Goal: Download file/media

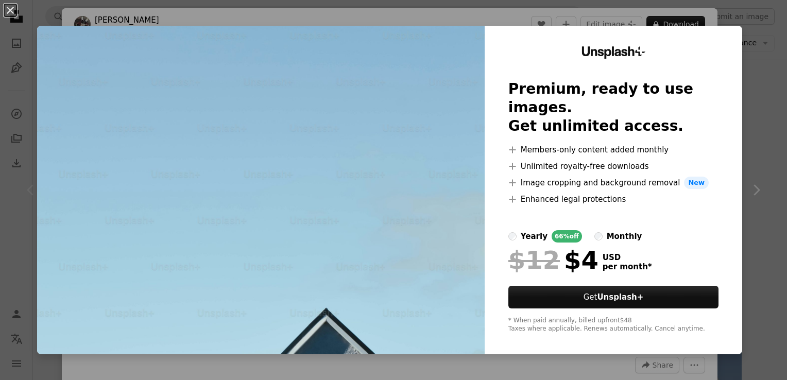
click at [771, 80] on div "An X shape Unsplash+ Premium, ready to use images. Get unlimited access. A plus…" at bounding box center [393, 190] width 787 height 380
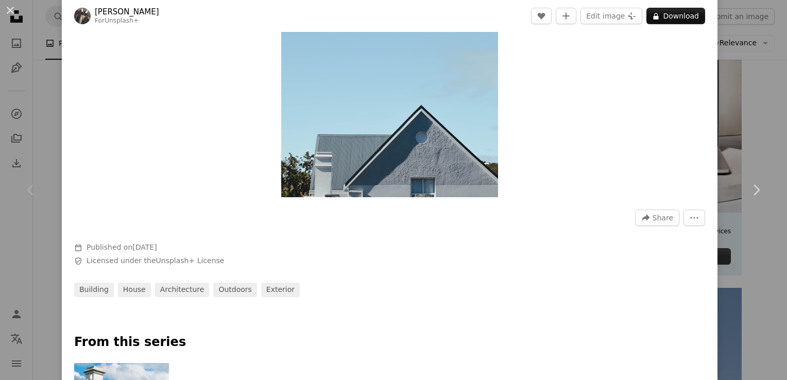
scroll to position [154, 0]
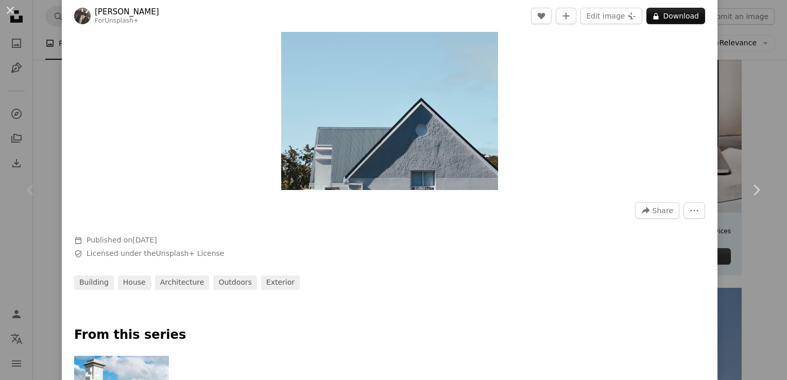
click at [43, 160] on div "Chevron left" at bounding box center [31, 190] width 62 height 99
click at [43, 182] on div "Chevron left" at bounding box center [31, 190] width 62 height 99
click at [737, 197] on link "Chevron right" at bounding box center [756, 190] width 62 height 99
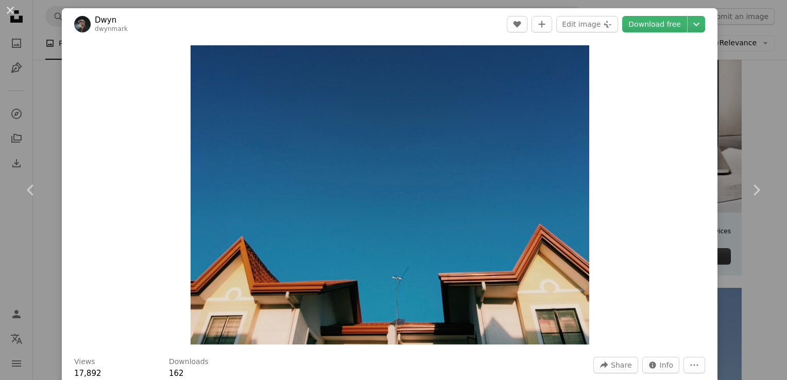
click at [741, 36] on div "An X shape Chevron left Chevron right Dwyn dwynmark A heart A plus sign Edit im…" at bounding box center [393, 190] width 787 height 380
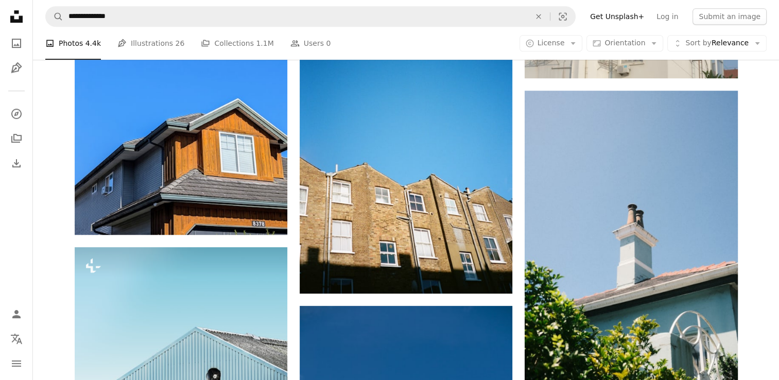
scroll to position [566, 0]
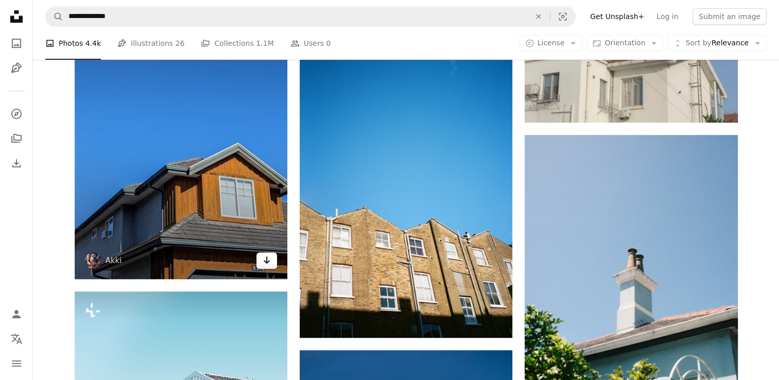
click at [267, 262] on icon "Download" at bounding box center [267, 259] width 7 height 7
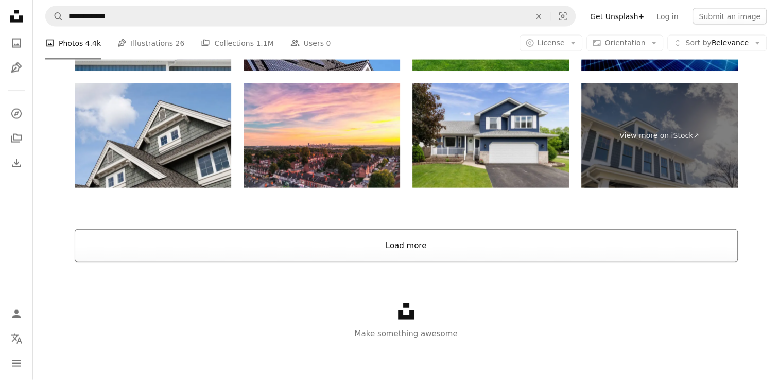
click at [403, 252] on button "Load more" at bounding box center [406, 245] width 663 height 33
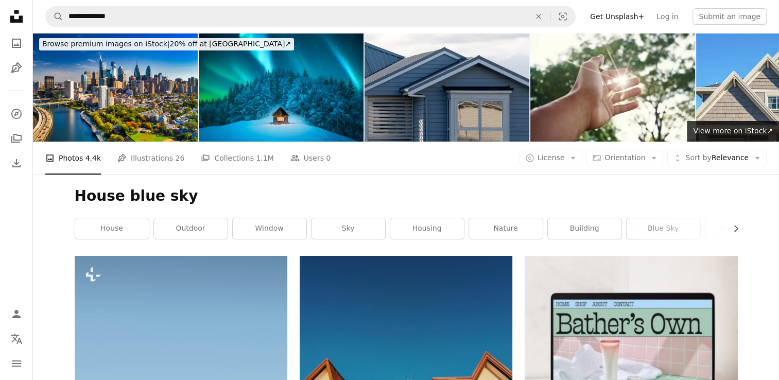
scroll to position [0, 0]
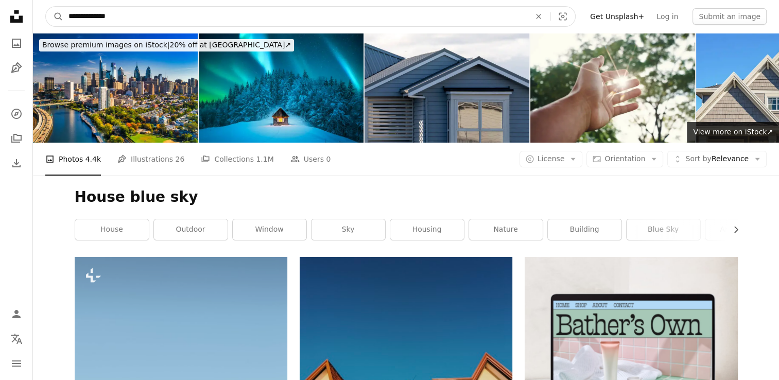
click at [92, 18] on input "**********" at bounding box center [295, 17] width 464 height 20
drag, startPoint x: 115, startPoint y: 21, endPoint x: 91, endPoint y: 21, distance: 24.7
click at [91, 21] on input "**********" at bounding box center [295, 17] width 464 height 20
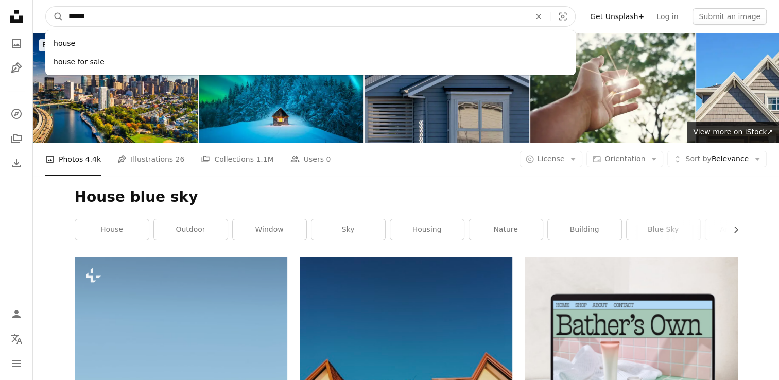
type input "*****"
click at [46, 7] on button "A magnifying glass" at bounding box center [55, 17] width 18 height 20
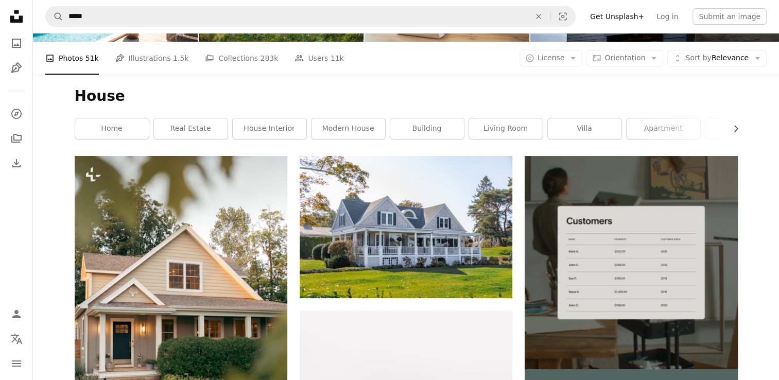
scroll to position [103, 0]
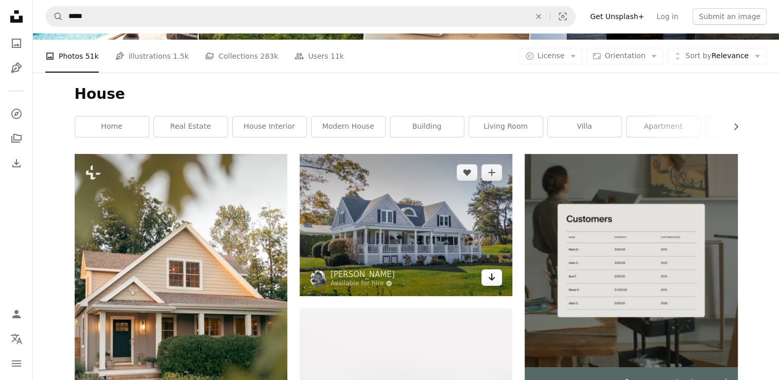
click at [494, 276] on icon "Arrow pointing down" at bounding box center [492, 277] width 8 height 12
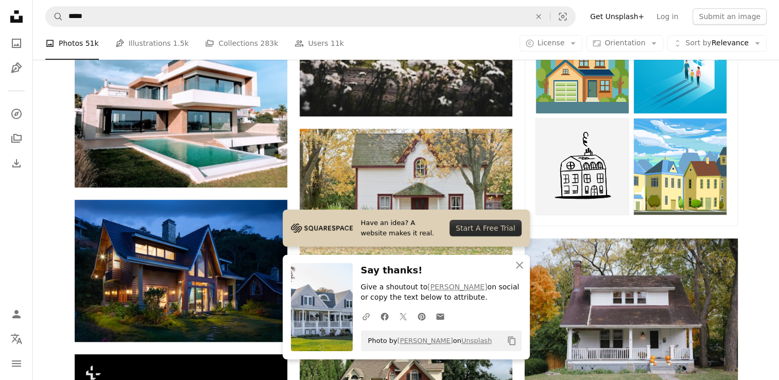
scroll to position [618, 0]
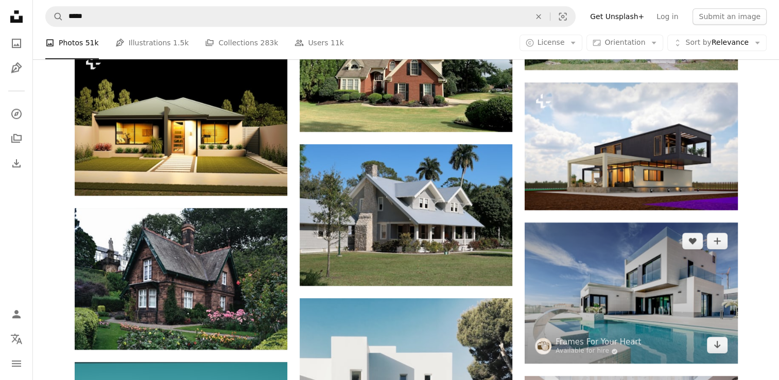
scroll to position [875, 0]
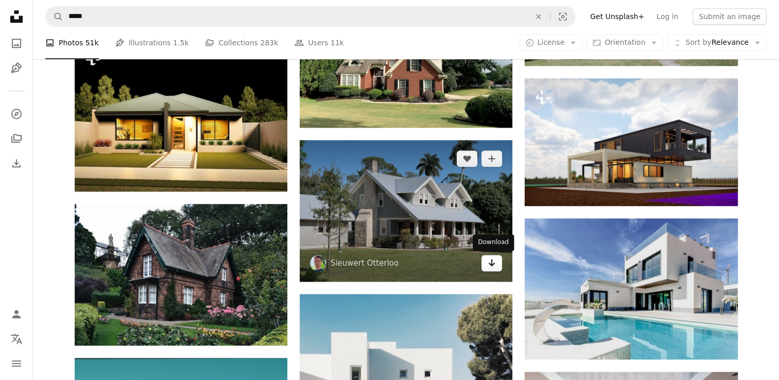
click at [491, 266] on icon "Download" at bounding box center [492, 262] width 7 height 7
